Goal: Transaction & Acquisition: Book appointment/travel/reservation

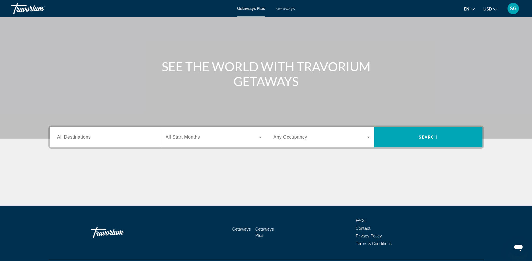
scroll to position [46, 0]
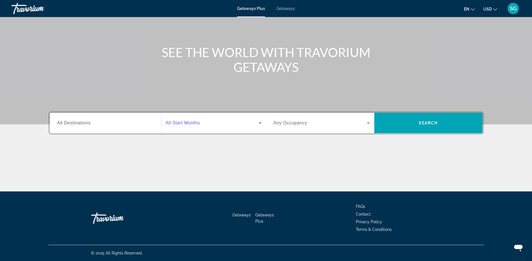
click at [258, 123] on icon "Search widget" at bounding box center [260, 123] width 7 height 7
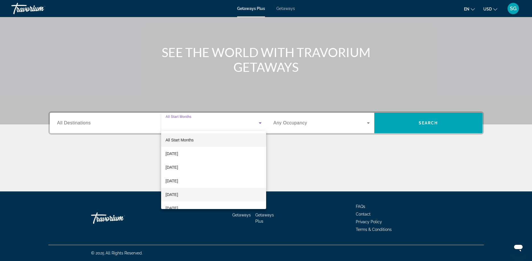
scroll to position [38, 0]
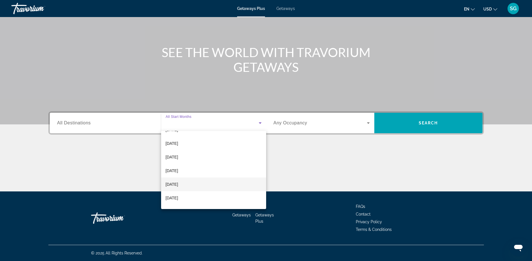
click at [178, 184] on span "[DATE]" at bounding box center [172, 184] width 13 height 7
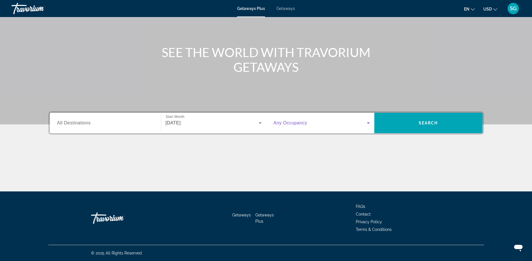
click at [367, 121] on icon "Search widget" at bounding box center [368, 123] width 7 height 7
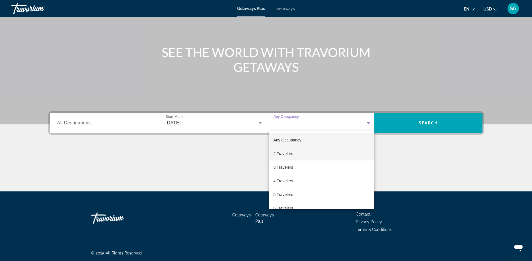
click at [282, 158] on mat-option "2 Travelers" at bounding box center [321, 154] width 105 height 14
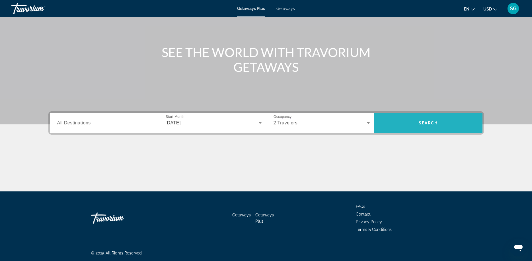
click at [438, 126] on span "Search widget" at bounding box center [428, 123] width 108 height 14
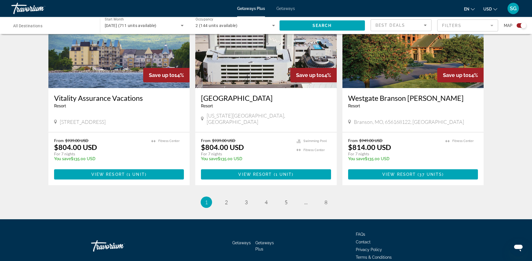
scroll to position [835, 0]
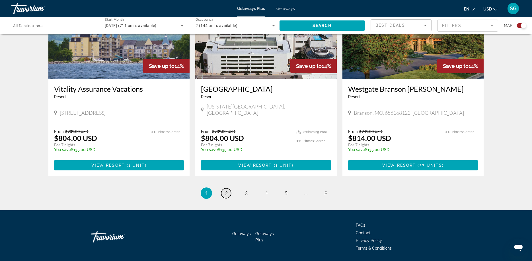
click at [226, 190] on span "2" at bounding box center [226, 193] width 3 height 6
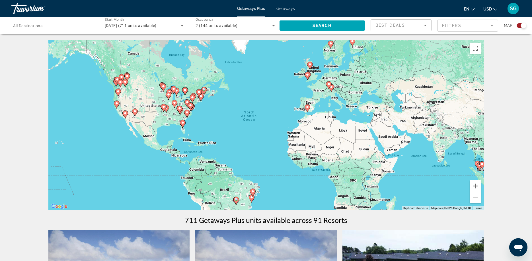
click at [512, 9] on span "SG" at bounding box center [512, 9] width 7 height 6
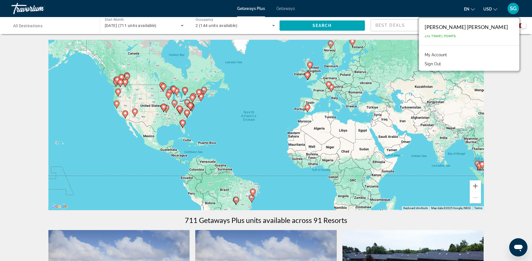
click at [443, 63] on button "Sign Out" at bounding box center [432, 63] width 22 height 7
